Goal: Information Seeking & Learning: Learn about a topic

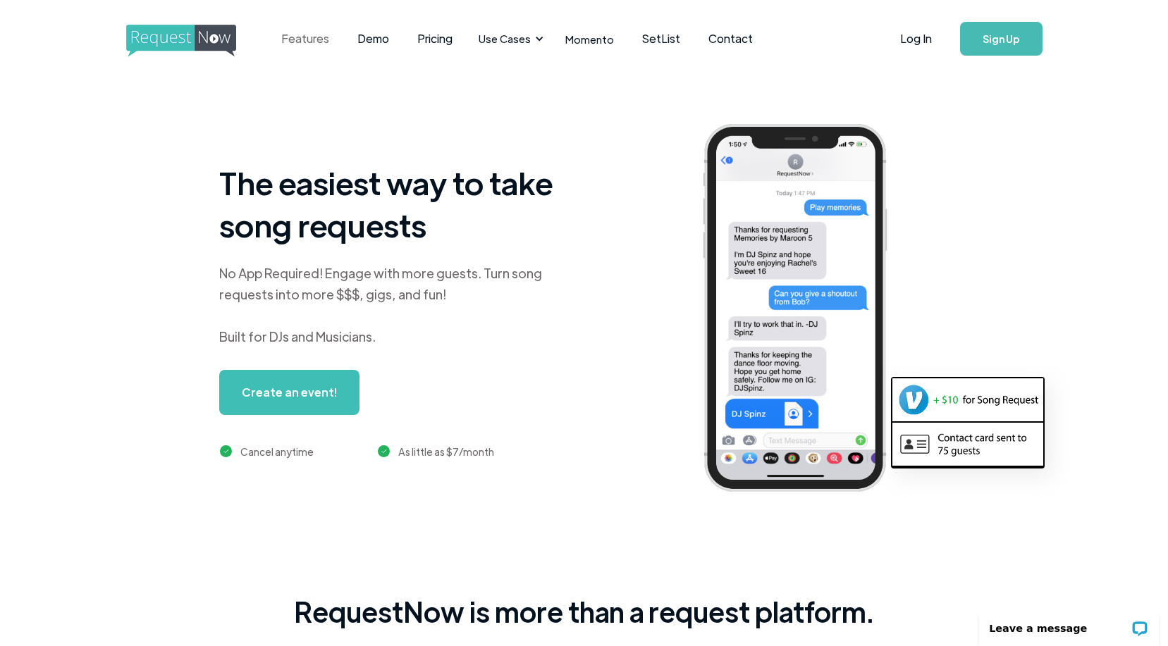
click at [302, 36] on link "Features" at bounding box center [305, 39] width 76 height 44
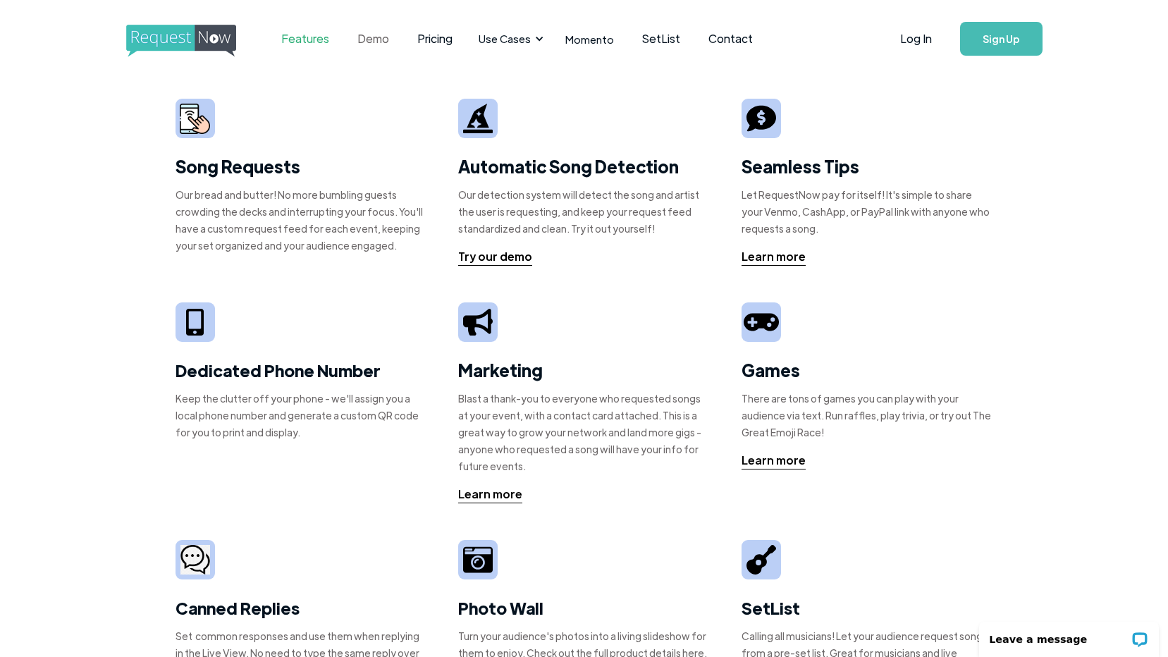
click at [369, 39] on link "Demo" at bounding box center [373, 39] width 60 height 44
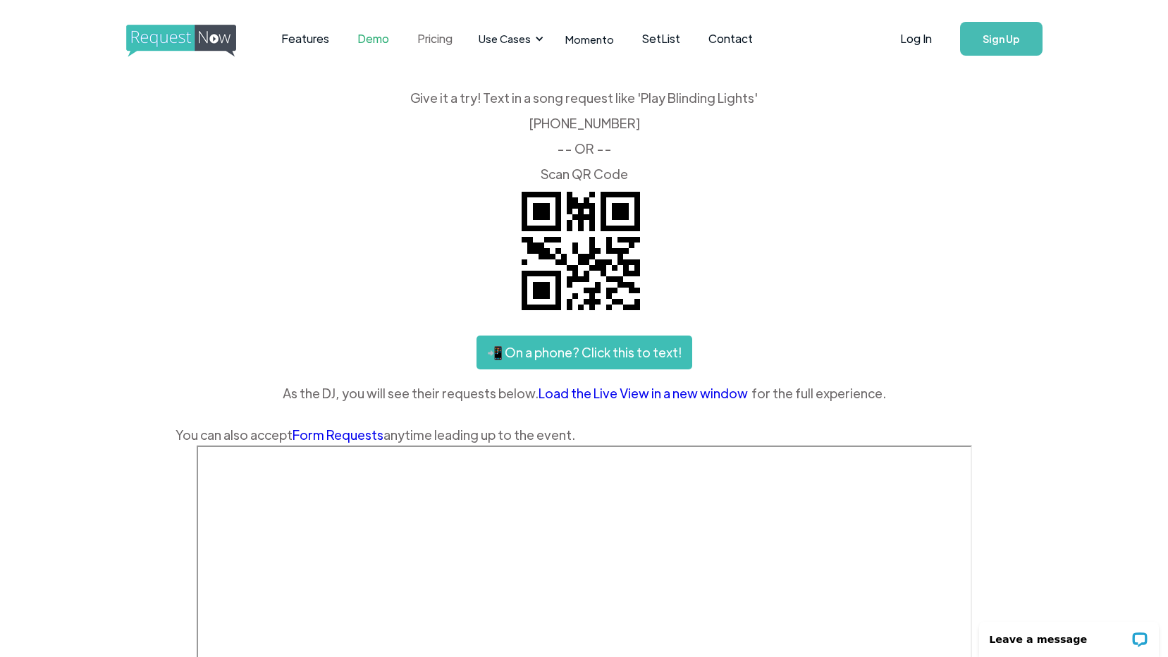
click at [438, 38] on link "Pricing" at bounding box center [434, 39] width 63 height 44
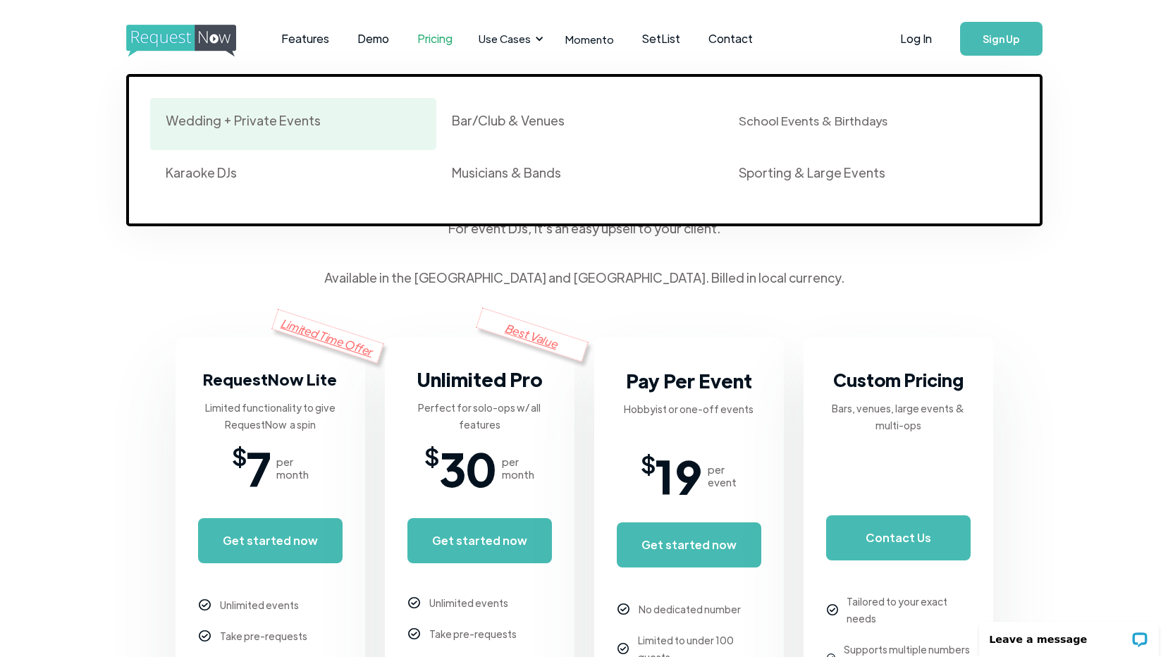
click at [297, 124] on div "Wedding + Private Events" at bounding box center [243, 120] width 155 height 17
